Goal: Task Accomplishment & Management: Use online tool/utility

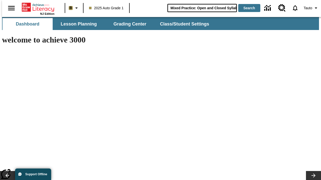
scroll to position [0, 7]
type input "Mixed Practice: Open and Closed Syllables"
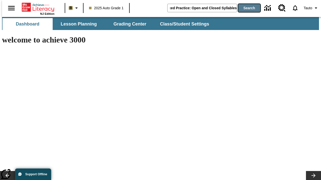
click at [246, 8] on button "Search" at bounding box center [249, 8] width 22 height 8
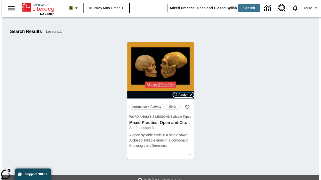
click at [183, 95] on span "Assign" at bounding box center [183, 95] width 10 height 5
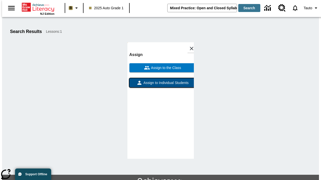
click at [160, 80] on span "Assign to Individual Students" at bounding box center [165, 82] width 46 height 5
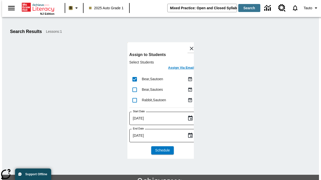
click at [134, 90] on input "lesson details" at bounding box center [134, 90] width 11 height 11
checkbox input "true"
click at [134, 100] on input "lesson details" at bounding box center [134, 100] width 11 height 11
checkbox input "true"
